Goal: Find contact information

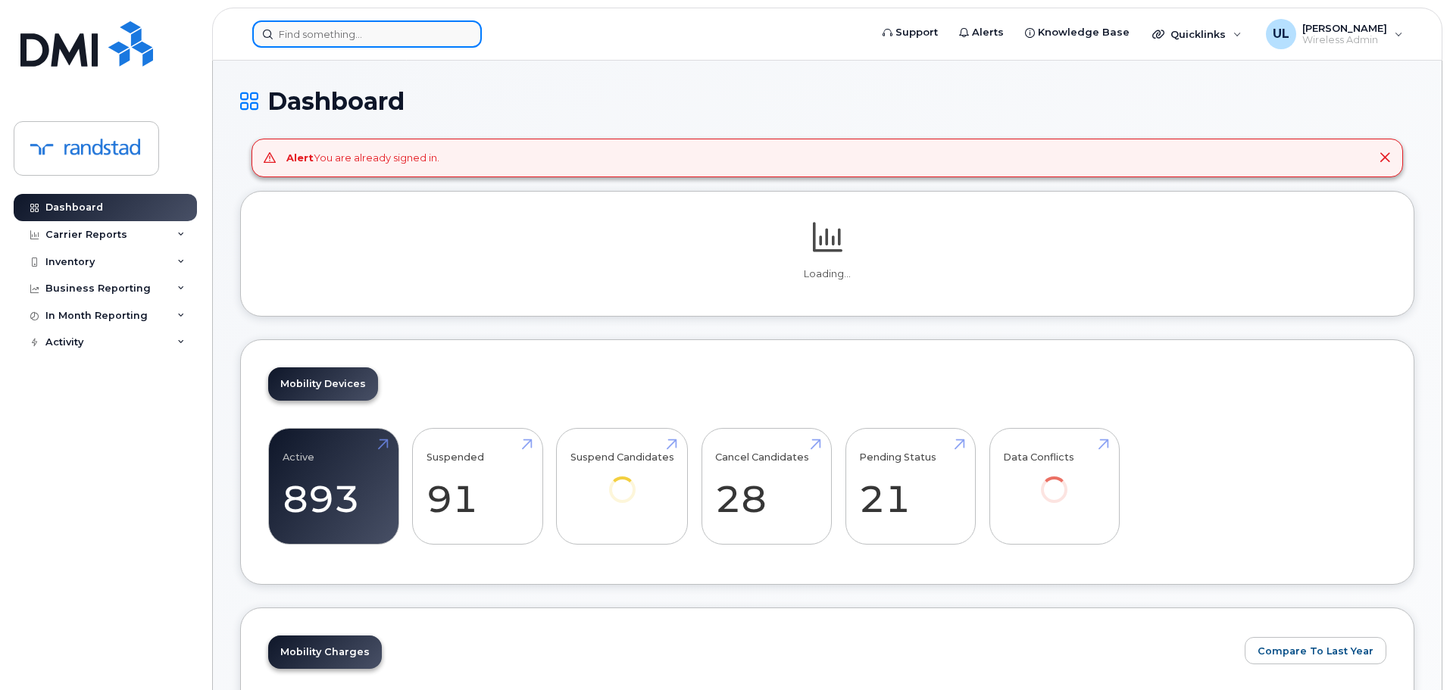
click at [395, 39] on input at bounding box center [366, 33] width 229 height 27
paste input "Knox"
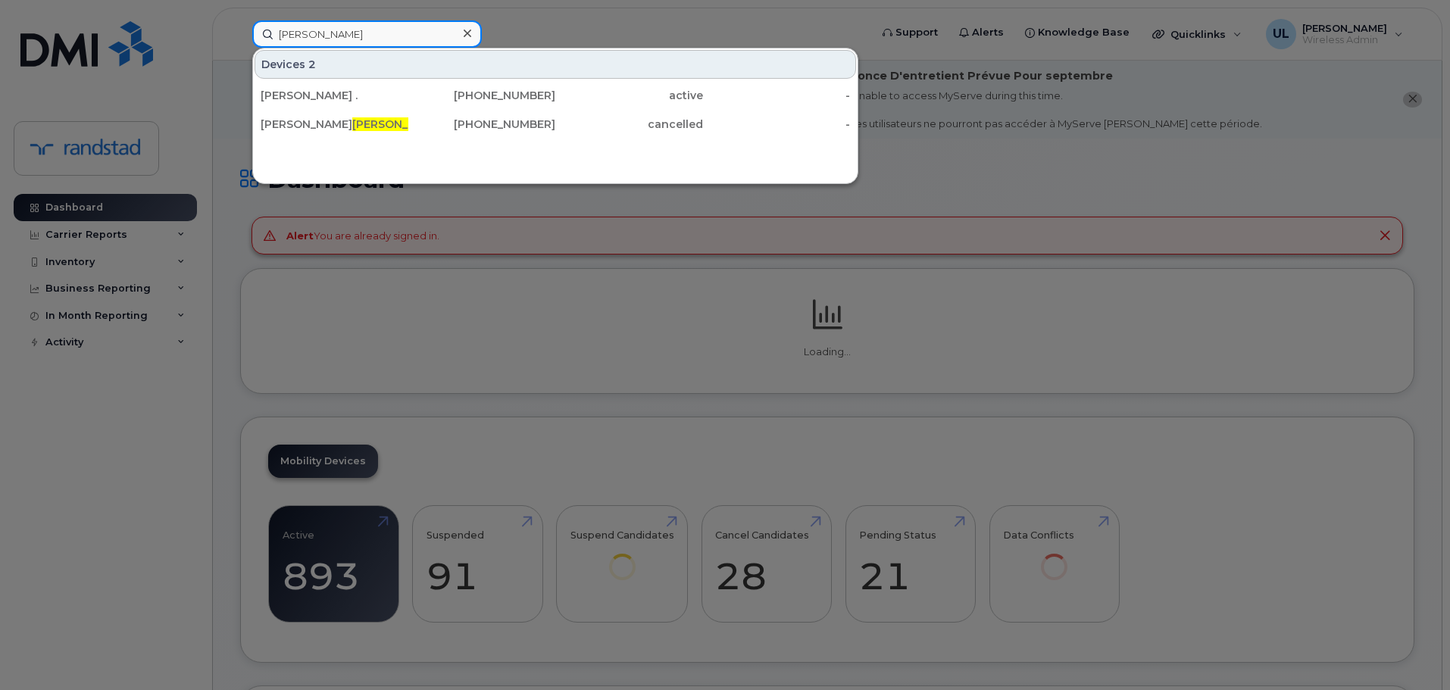
type input "Knox"
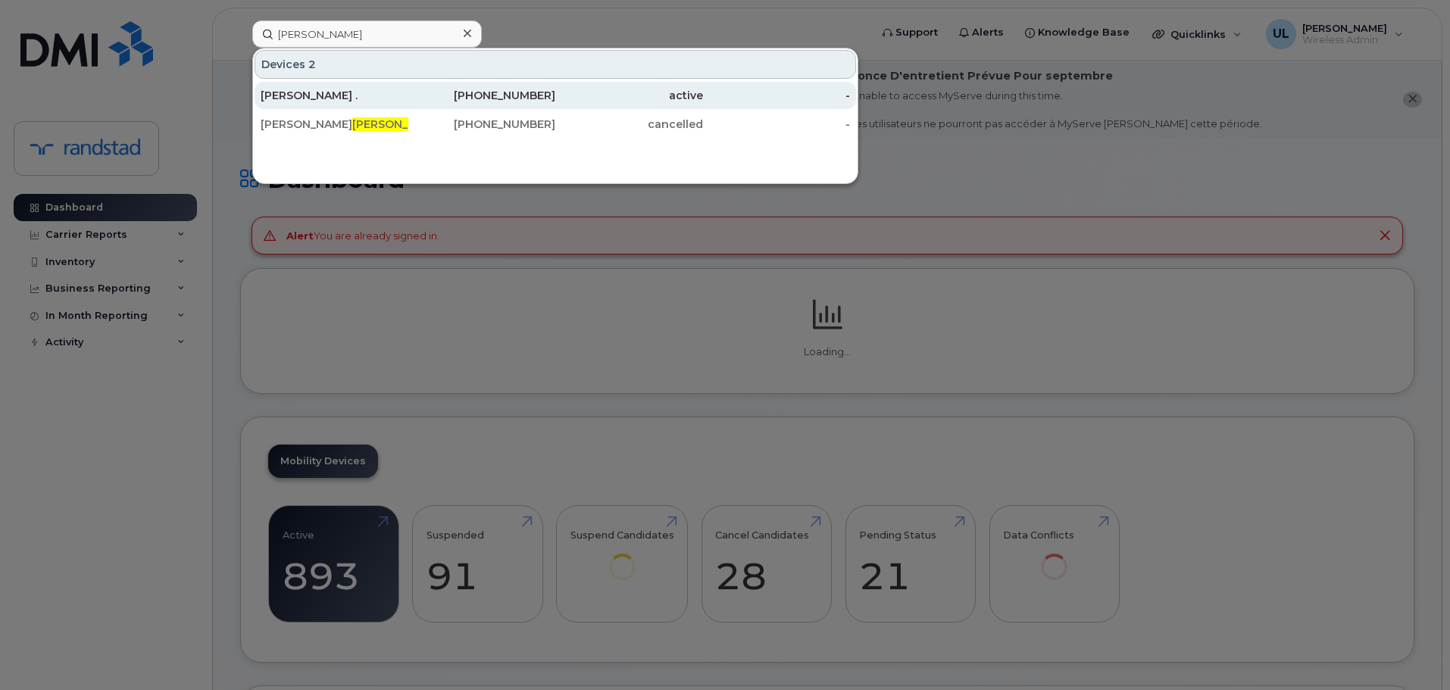
click at [376, 97] on div "[PERSON_NAME] ." at bounding box center [335, 95] width 148 height 15
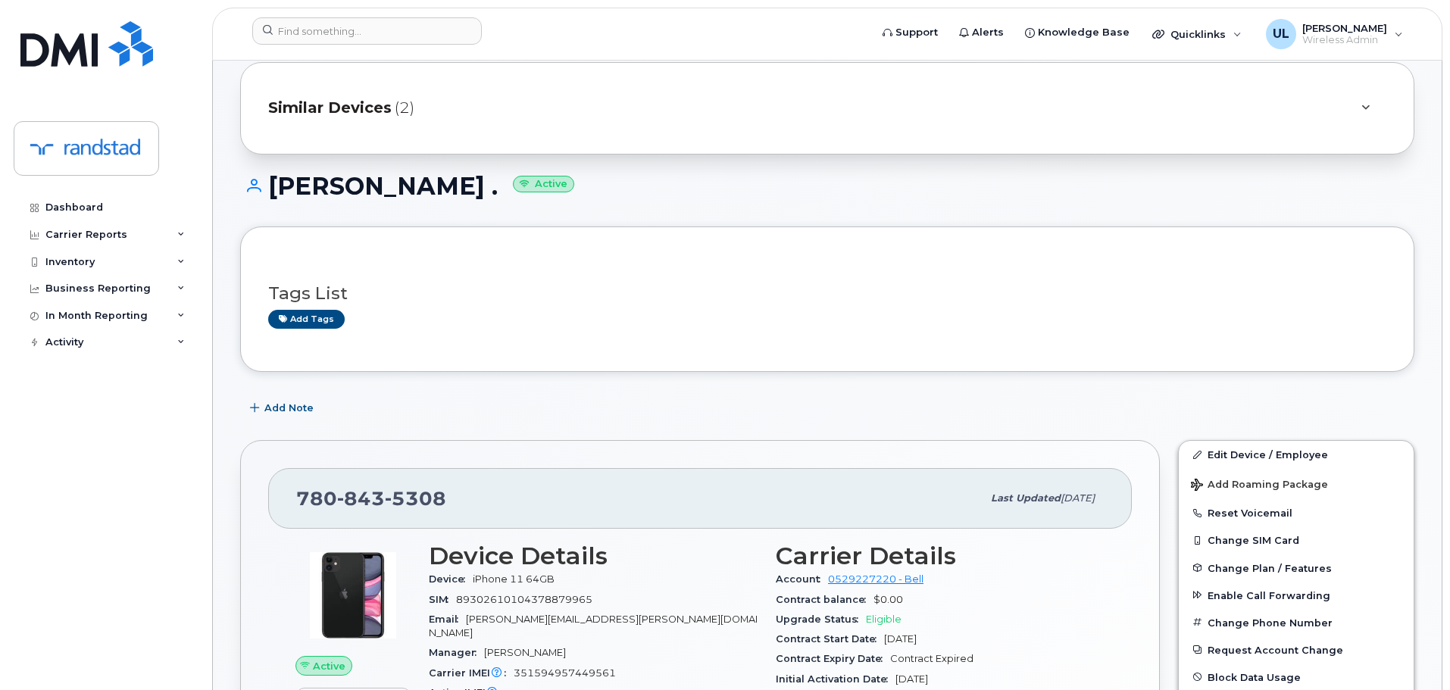
scroll to position [379, 0]
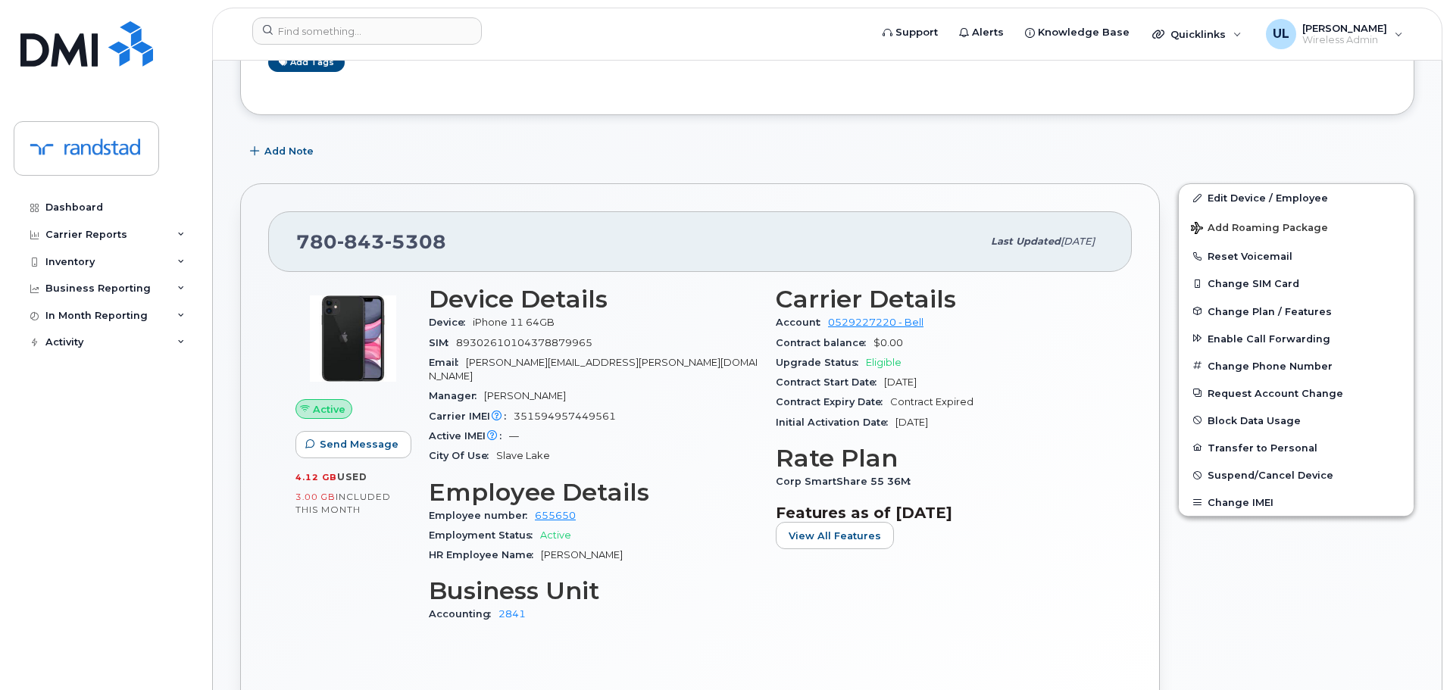
click at [407, 220] on div "[PHONE_NUMBER] Last updated [DATE]" at bounding box center [699, 241] width 863 height 61
copy span "[PHONE_NUMBER]"
